Goal: Task Accomplishment & Management: Use online tool/utility

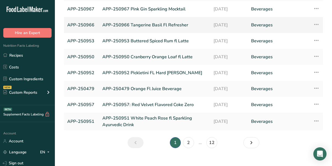
scroll to position [92, 0]
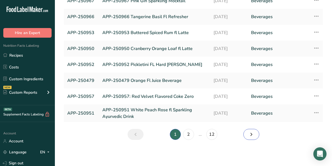
click at [249, 134] on icon "Next page" at bounding box center [251, 134] width 7 height 10
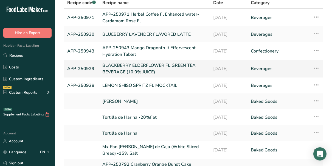
scroll to position [43, 0]
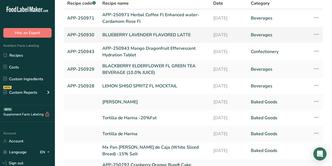
click at [136, 35] on link "BLUEBERRY LAVENDER FLAVORED LATTE" at bounding box center [154, 35] width 104 height 12
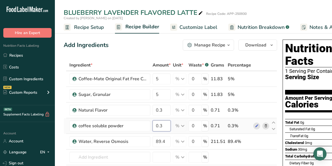
click at [162, 125] on input "0.3" at bounding box center [162, 125] width 18 height 11
type input "0.35"
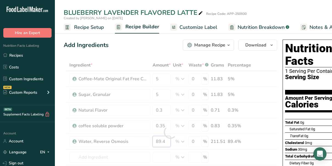
click at [166, 140] on div "Ingredient * Amount * Unit * Waste * .a-a{fill:#347362;}.b-a{fill:#fff;} Grams …" at bounding box center [171, 131] width 214 height 145
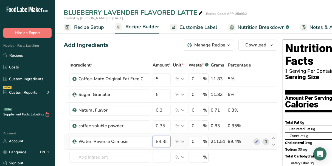
type input "89.35"
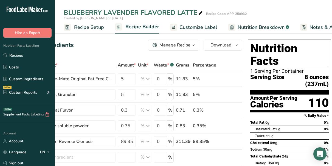
click at [200, 28] on span "Customize Label" at bounding box center [198, 27] width 38 height 7
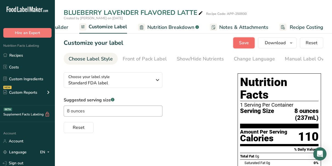
click at [246, 42] on span "Save" at bounding box center [244, 43] width 10 height 7
click at [60, 26] on span "Recipe Builder" at bounding box center [51, 27] width 33 height 7
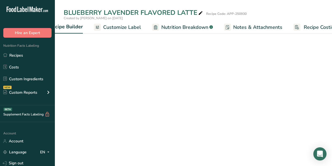
scroll to position [0, 53]
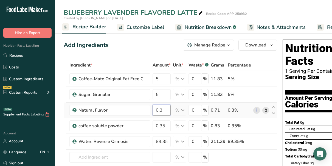
click at [163, 110] on input "0.3" at bounding box center [162, 110] width 18 height 11
type input "0.32"
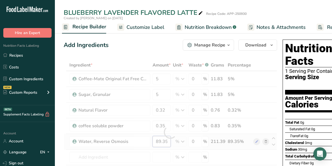
click at [167, 141] on div "Ingredient * Amount * Unit * Waste * .a-a{fill:#347362;}.b-a{fill:#fff;} Grams …" at bounding box center [171, 131] width 214 height 145
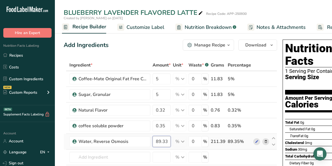
type input "89.33"
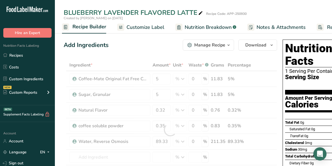
click at [145, 25] on span "Customize Label" at bounding box center [146, 27] width 38 height 7
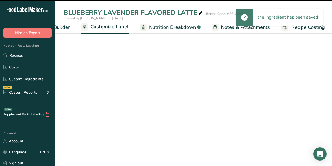
scroll to position [0, 90]
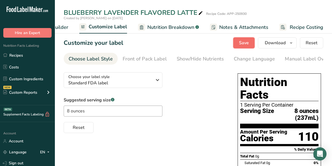
click at [249, 40] on span "Save" at bounding box center [244, 43] width 10 height 7
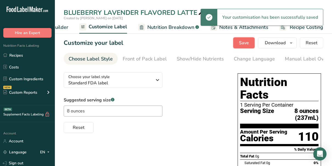
click at [244, 43] on span "Save" at bounding box center [244, 43] width 10 height 7
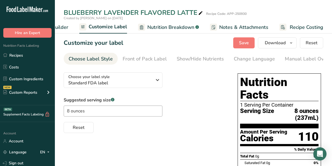
click at [124, 27] on span "Customize Label" at bounding box center [108, 26] width 38 height 7
click at [163, 27] on span "Nutrition Breakdown" at bounding box center [170, 27] width 47 height 7
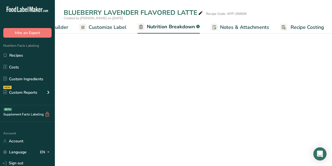
scroll to position [0, 91]
select select "Calories"
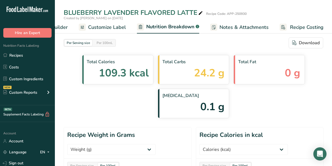
click at [64, 26] on span "Recipe Builder" at bounding box center [51, 27] width 33 height 7
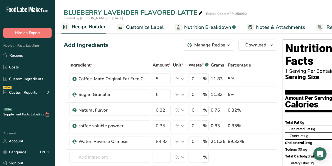
scroll to position [0, 53]
